Goal: Task Accomplishment & Management: Use online tool/utility

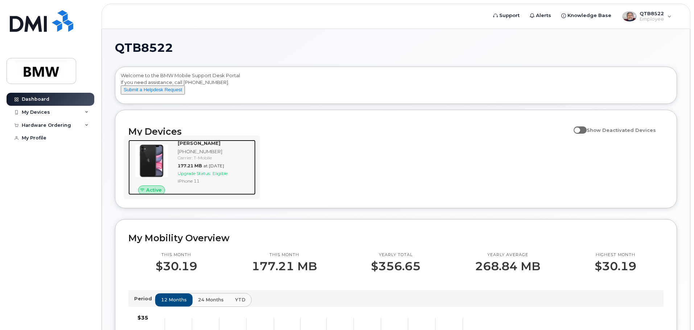
click at [211, 176] on span "Upgrade Status:" at bounding box center [194, 173] width 33 height 5
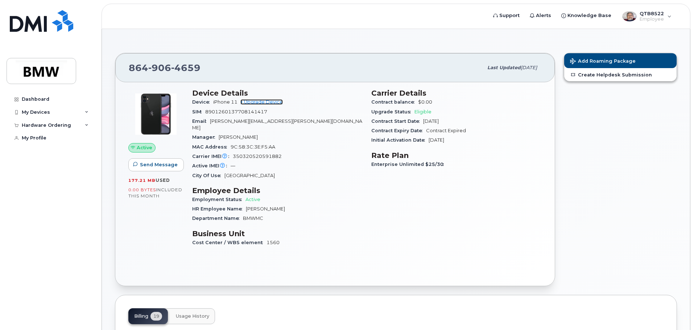
click at [276, 104] on link "+ Upgrade Device" at bounding box center [261, 101] width 42 height 5
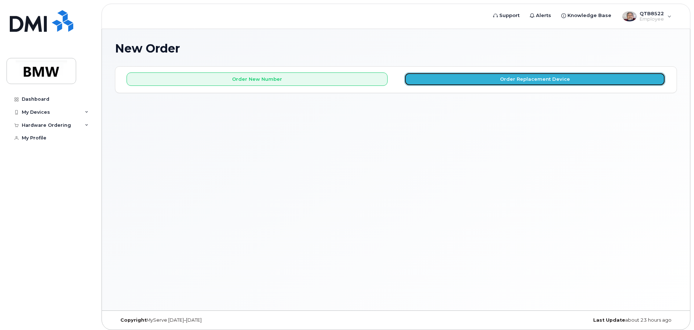
click at [519, 81] on button "Order Replacement Device" at bounding box center [534, 79] width 261 height 13
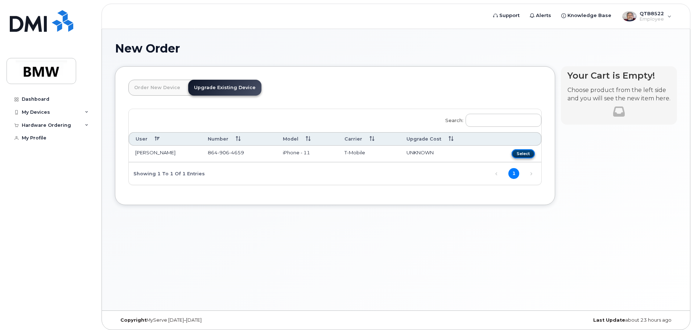
click at [522, 154] on button "Select" at bounding box center [523, 153] width 23 height 9
